Goal: Task Accomplishment & Management: Manage account settings

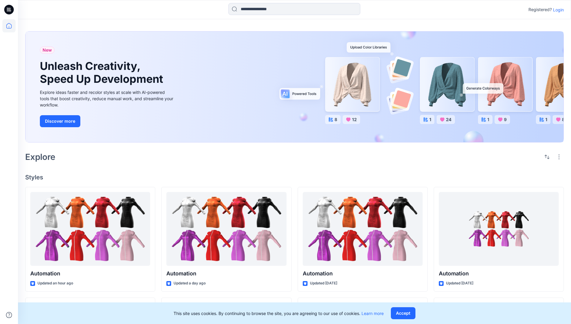
click at [557, 10] on p "Login" at bounding box center [558, 10] width 11 height 6
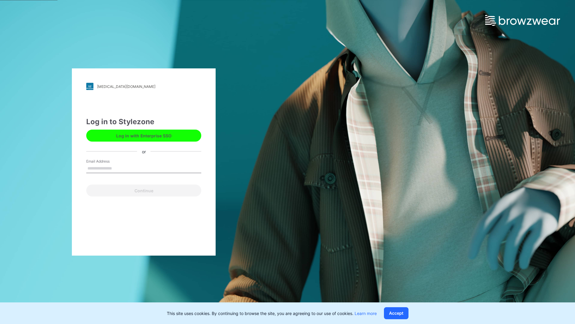
click at [118, 168] on input "Email Address" at bounding box center [143, 168] width 115 height 9
type input "**********"
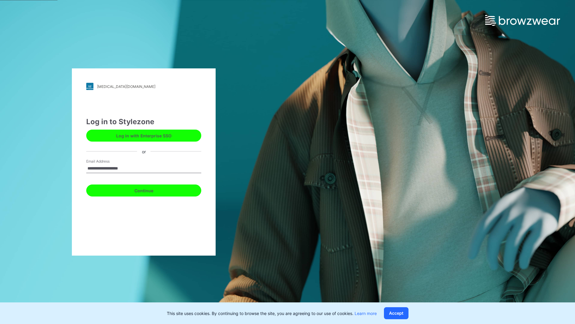
click at [150, 189] on button "Continue" at bounding box center [143, 190] width 115 height 12
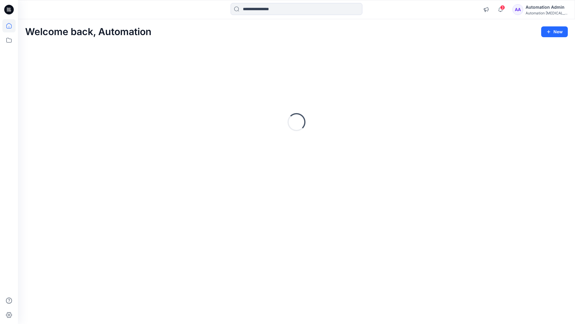
click at [11, 26] on icon at bounding box center [8, 25] width 5 height 5
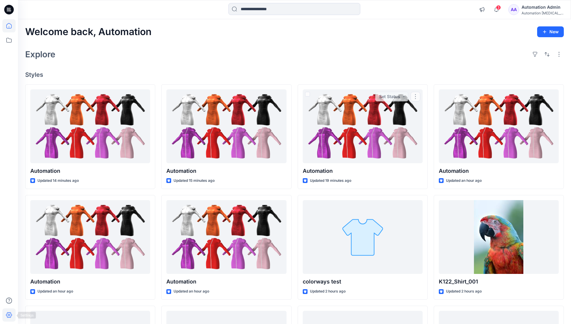
click at [9, 317] on icon at bounding box center [9, 315] width 6 height 6
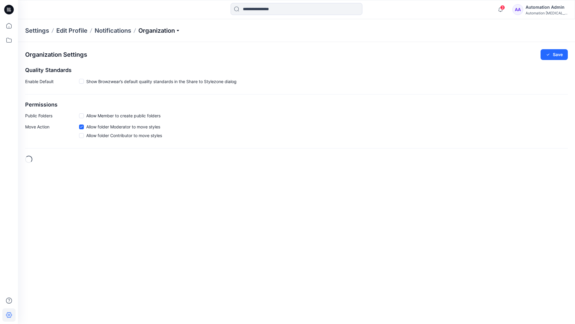
click at [175, 30] on p "Organization" at bounding box center [159, 30] width 42 height 8
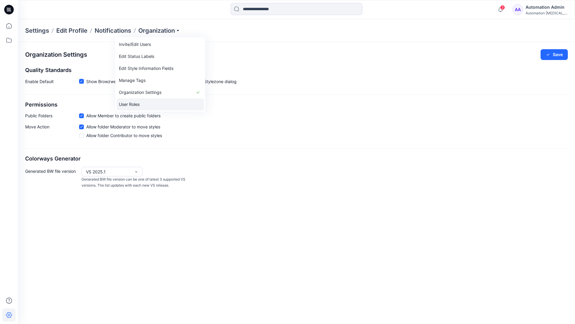
click at [146, 104] on link "User Roles" at bounding box center [161, 104] width 88 height 12
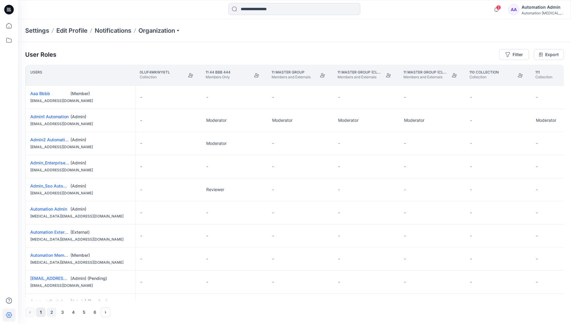
click at [52, 313] on button "2" at bounding box center [52, 312] width 10 height 10
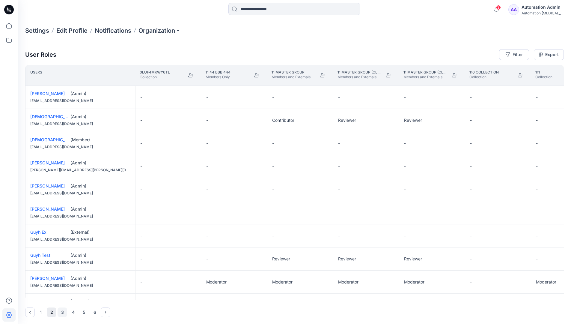
click at [63, 312] on button "3" at bounding box center [63, 312] width 10 height 10
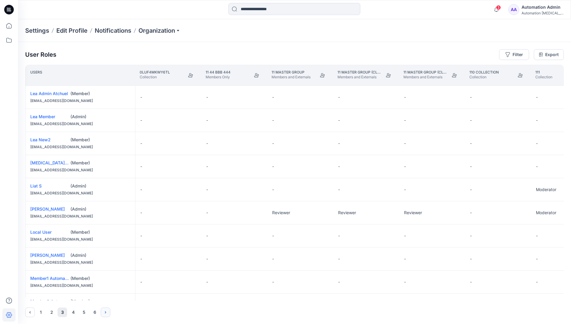
click at [106, 312] on icon "Next" at bounding box center [105, 312] width 1 height 2
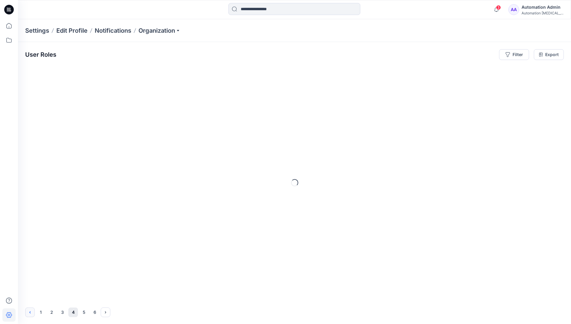
click at [31, 311] on icon "Previous" at bounding box center [30, 312] width 5 height 5
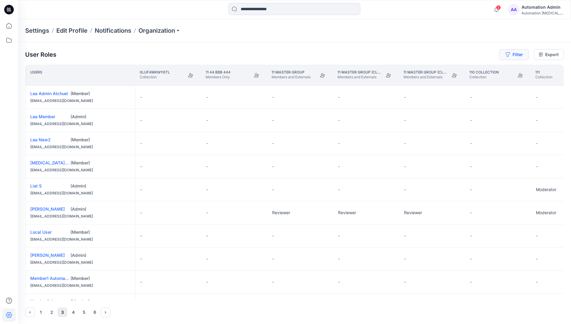
click at [516, 56] on button "Filter" at bounding box center [514, 54] width 30 height 11
click at [480, 71] on div at bounding box center [492, 70] width 62 height 7
click at [486, 70] on div at bounding box center [492, 70] width 62 height 7
type input "****"
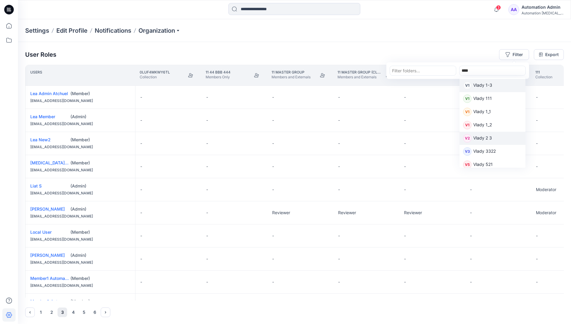
click at [485, 138] on p "Vlady 2 3" at bounding box center [482, 139] width 19 height 8
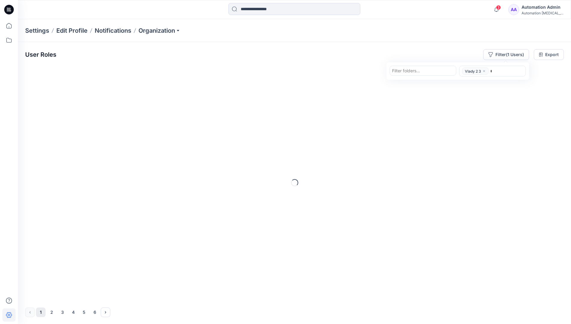
type input "****"
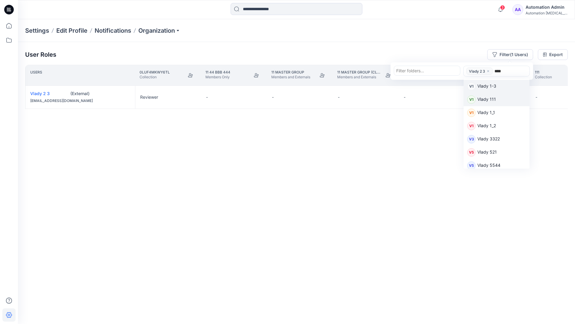
click at [491, 99] on p "Vlady 111" at bounding box center [487, 100] width 19 height 8
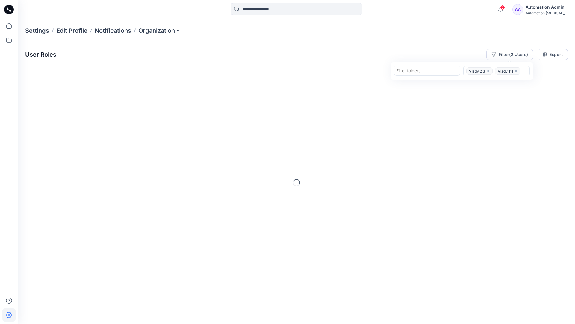
click at [432, 71] on div at bounding box center [427, 70] width 62 height 7
type input "*********"
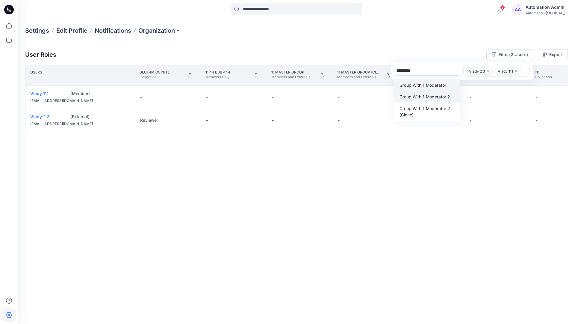
click at [427, 94] on p "Group With 1 Moderator 2" at bounding box center [425, 96] width 50 height 6
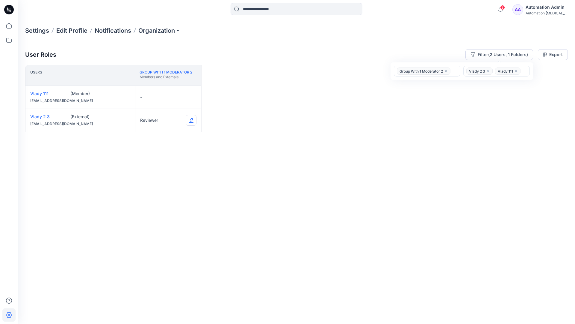
click at [191, 120] on button "Edit Role" at bounding box center [191, 120] width 11 height 11
click at [161, 156] on button "Contributor" at bounding box center [163, 156] width 65 height 11
click at [191, 96] on button "Edit Role" at bounding box center [191, 97] width 11 height 11
click at [151, 139] on button "Moderator" at bounding box center [163, 143] width 65 height 11
click at [191, 120] on button "Edit Role" at bounding box center [191, 120] width 11 height 11
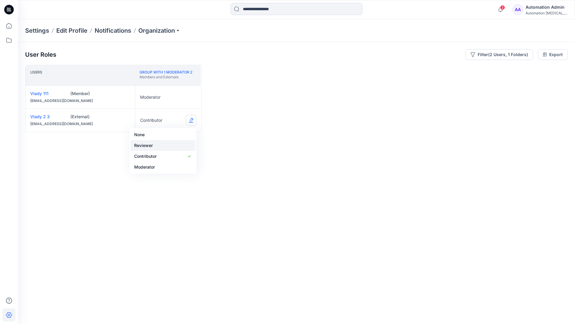
click at [162, 145] on button "Reviewer" at bounding box center [163, 145] width 65 height 11
click at [191, 97] on button "Edit Role" at bounding box center [191, 97] width 11 height 11
click at [157, 111] on button "None" at bounding box center [163, 111] width 65 height 11
click at [446, 70] on icon "close" at bounding box center [446, 71] width 4 height 4
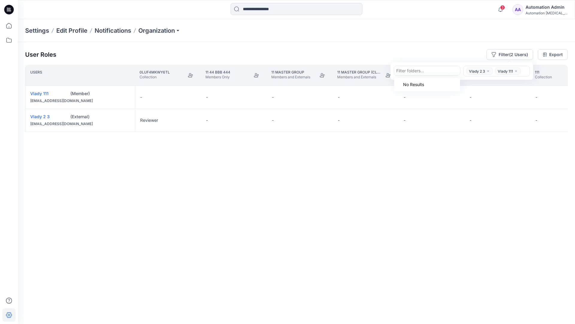
click at [488, 70] on icon "close" at bounding box center [489, 71] width 2 height 2
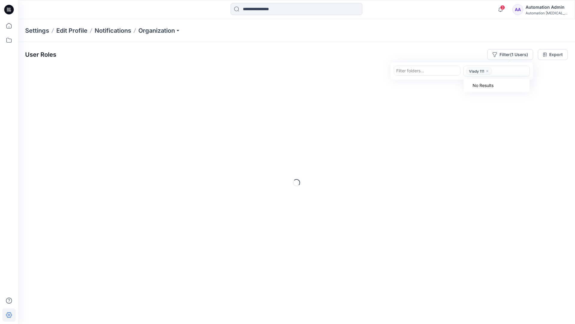
click at [487, 72] on icon "close" at bounding box center [488, 71] width 4 height 4
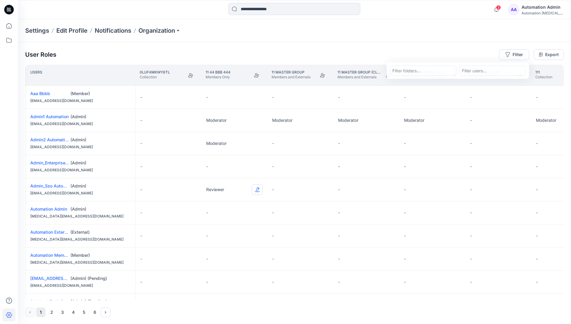
click at [258, 190] on button "Edit Role" at bounding box center [257, 189] width 11 height 11
click at [235, 216] on button "Reviewer" at bounding box center [229, 214] width 65 height 11
click at [537, 11] on div "Automation [MEDICAL_DATA]..." at bounding box center [542, 13] width 42 height 4
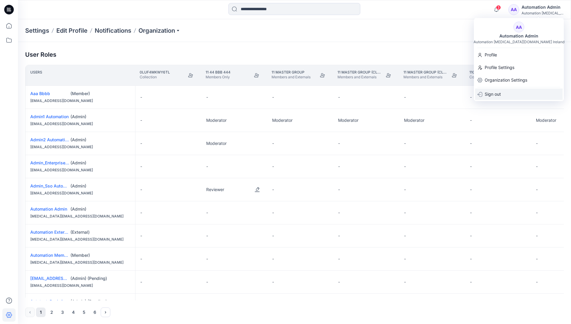
click at [509, 90] on div "Sign out" at bounding box center [519, 93] width 88 height 11
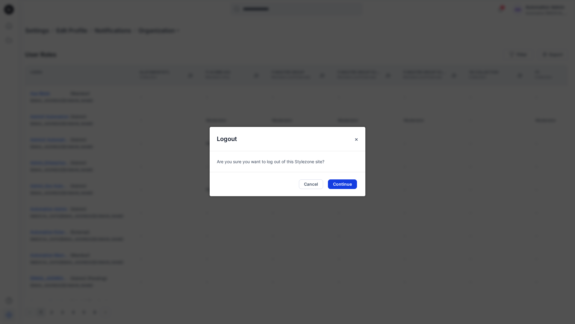
click at [348, 183] on button "Continue" at bounding box center [342, 184] width 29 height 10
